Goal: Task Accomplishment & Management: Use online tool/utility

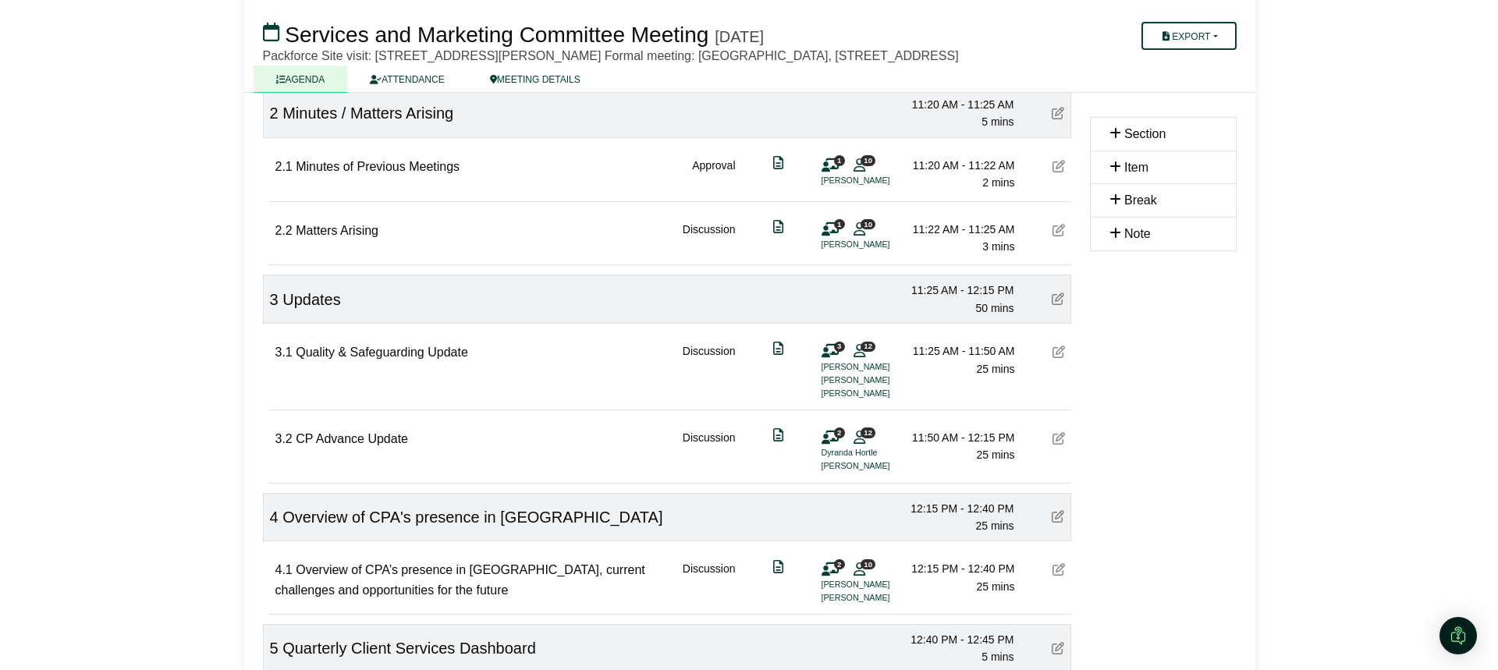
scroll to position [780, 0]
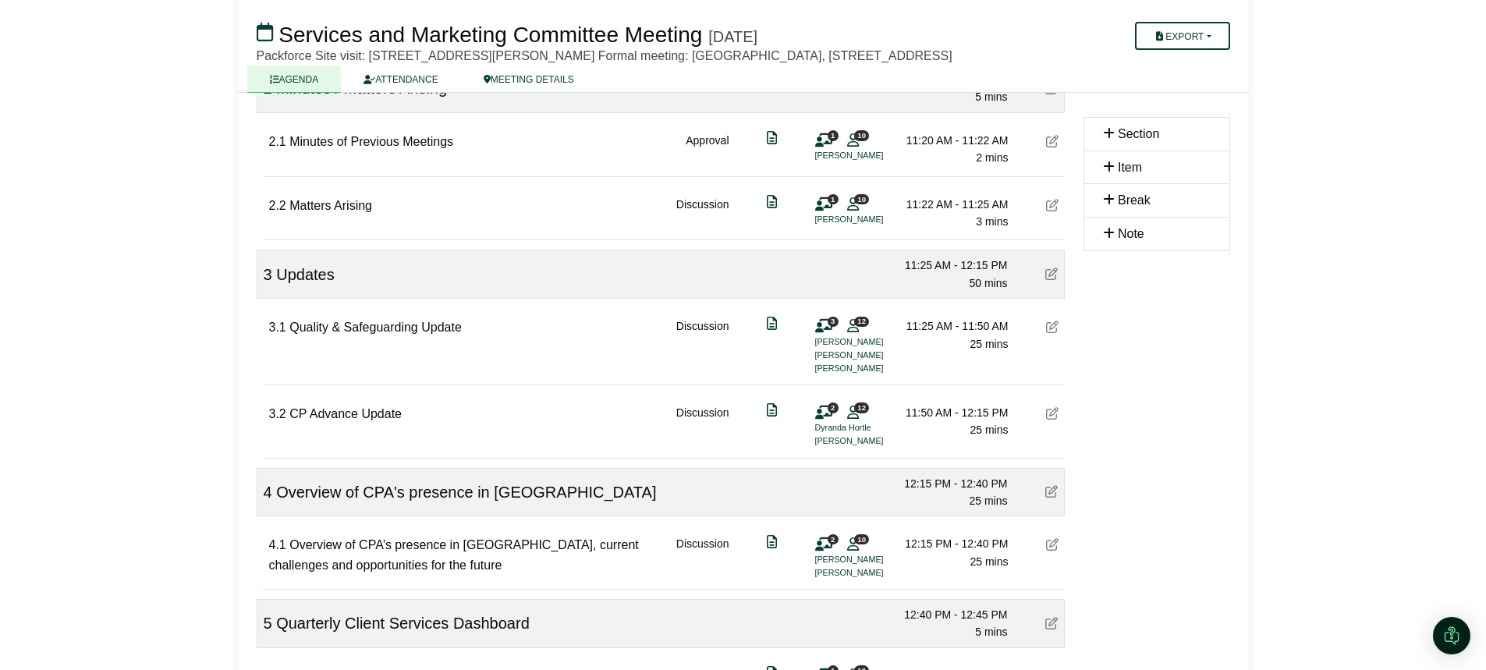
click at [854, 544] on icon at bounding box center [853, 544] width 12 height 1
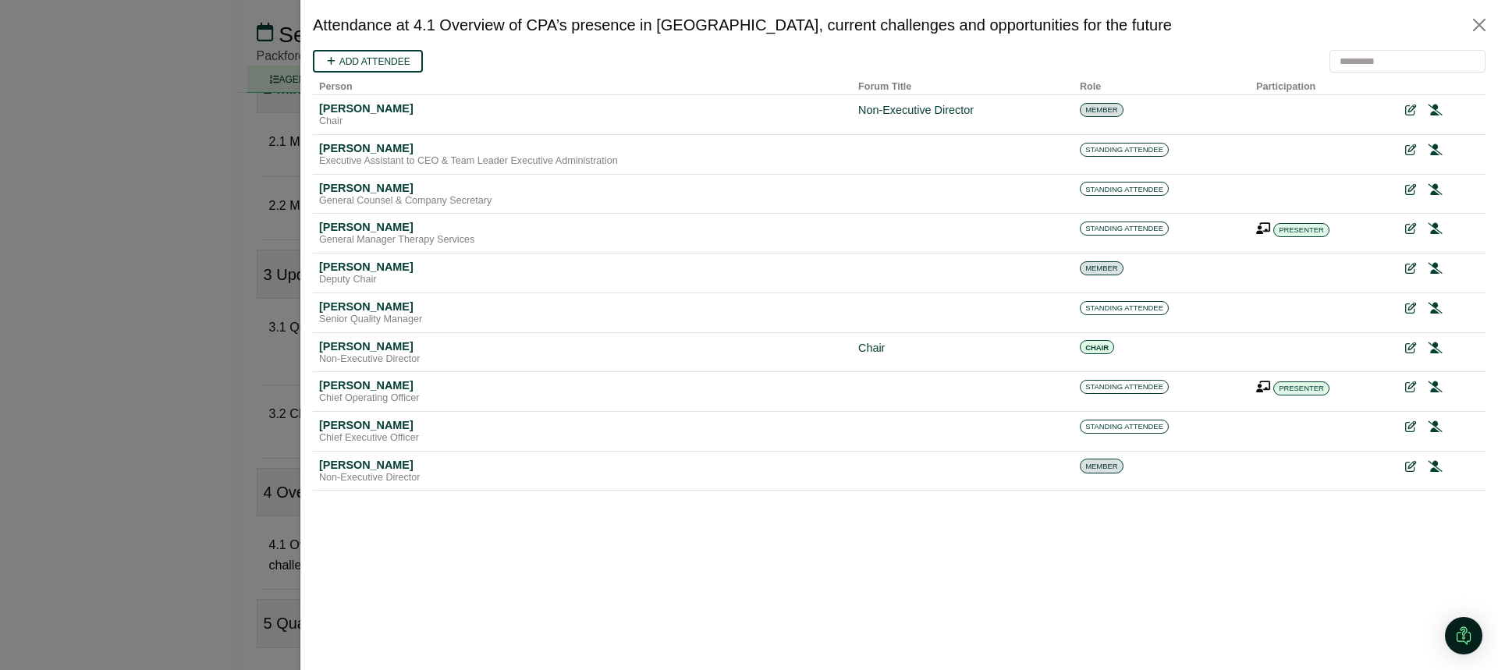
scroll to position [0, 0]
click at [1480, 19] on button "Close" at bounding box center [1479, 24] width 25 height 25
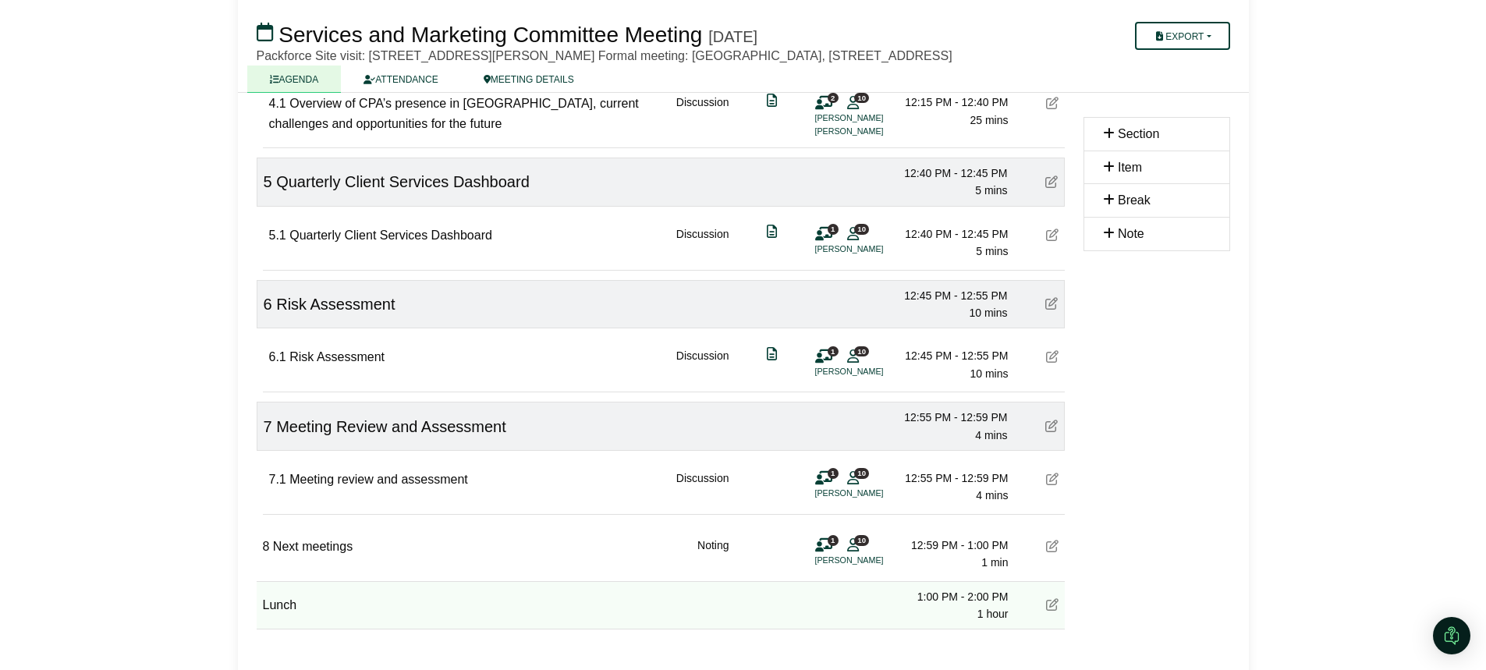
scroll to position [1248, 0]
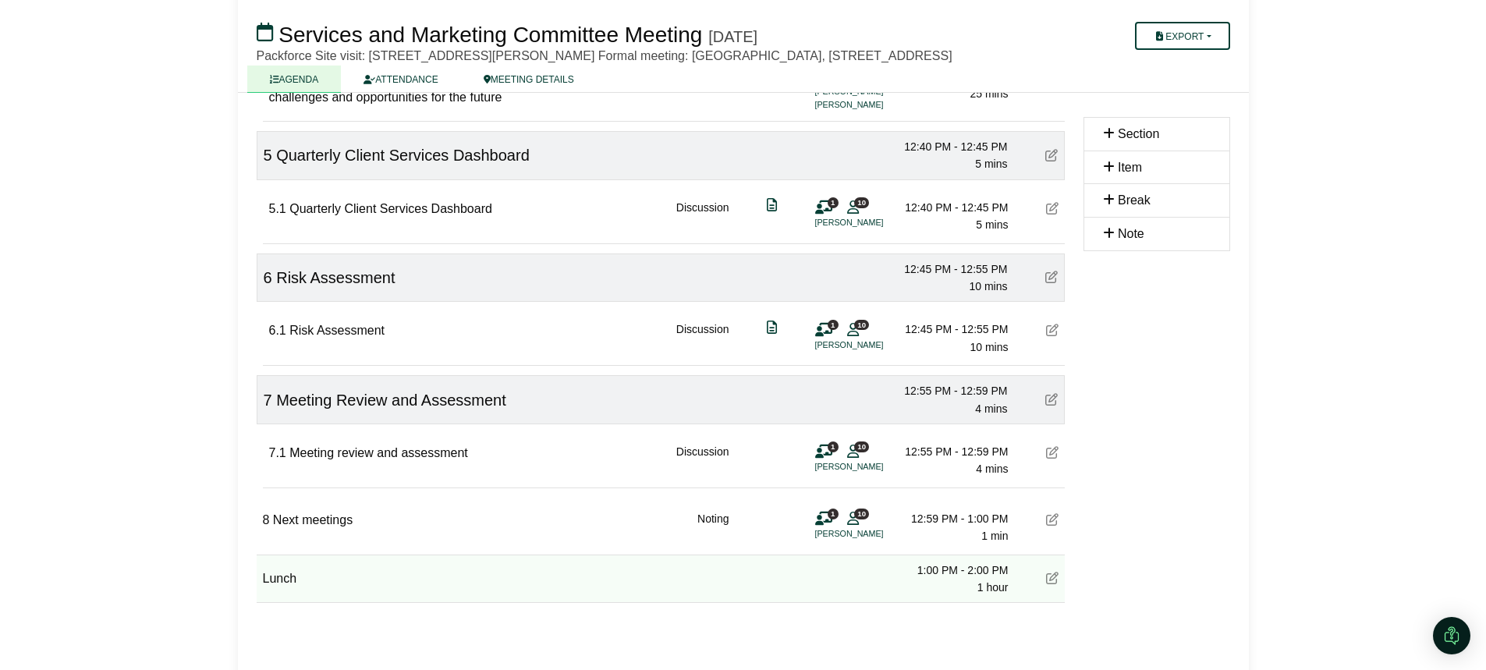
scroll to position [1248, 0]
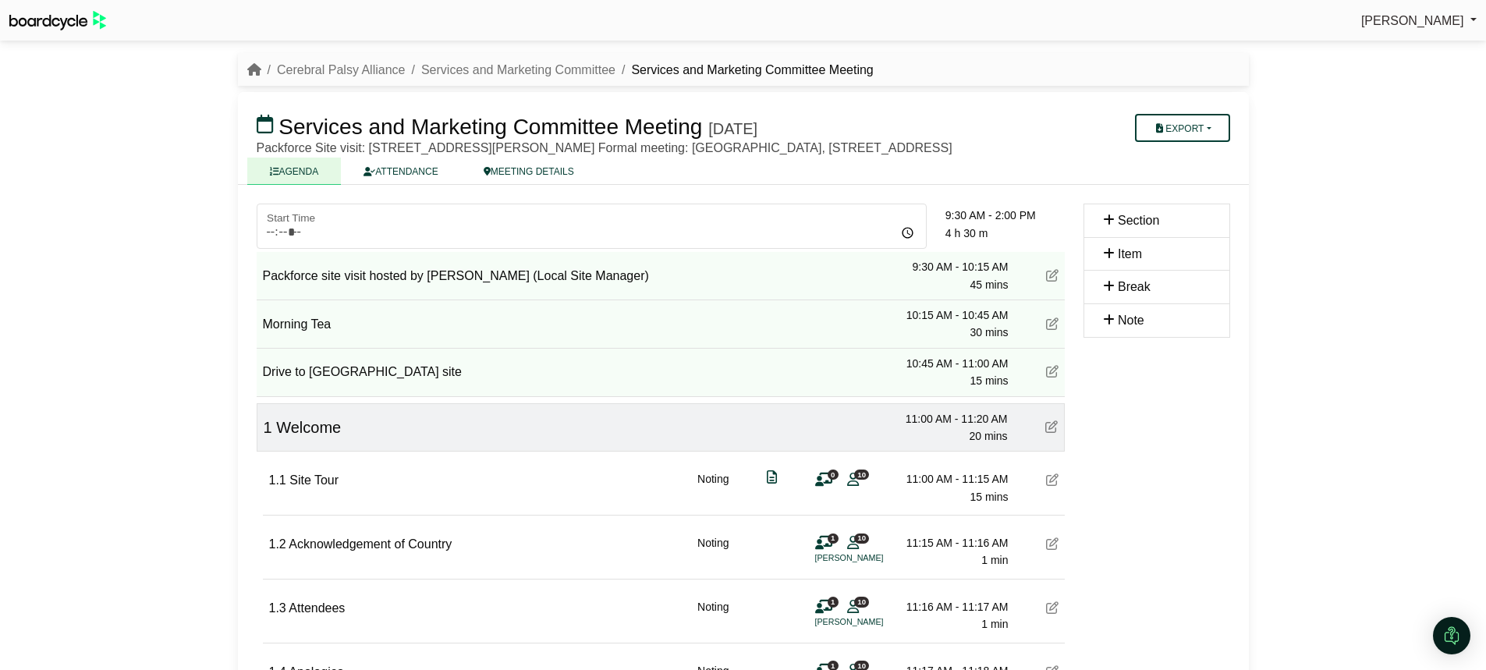
scroll to position [1248, 0]
